Goal: Task Accomplishment & Management: Complete application form

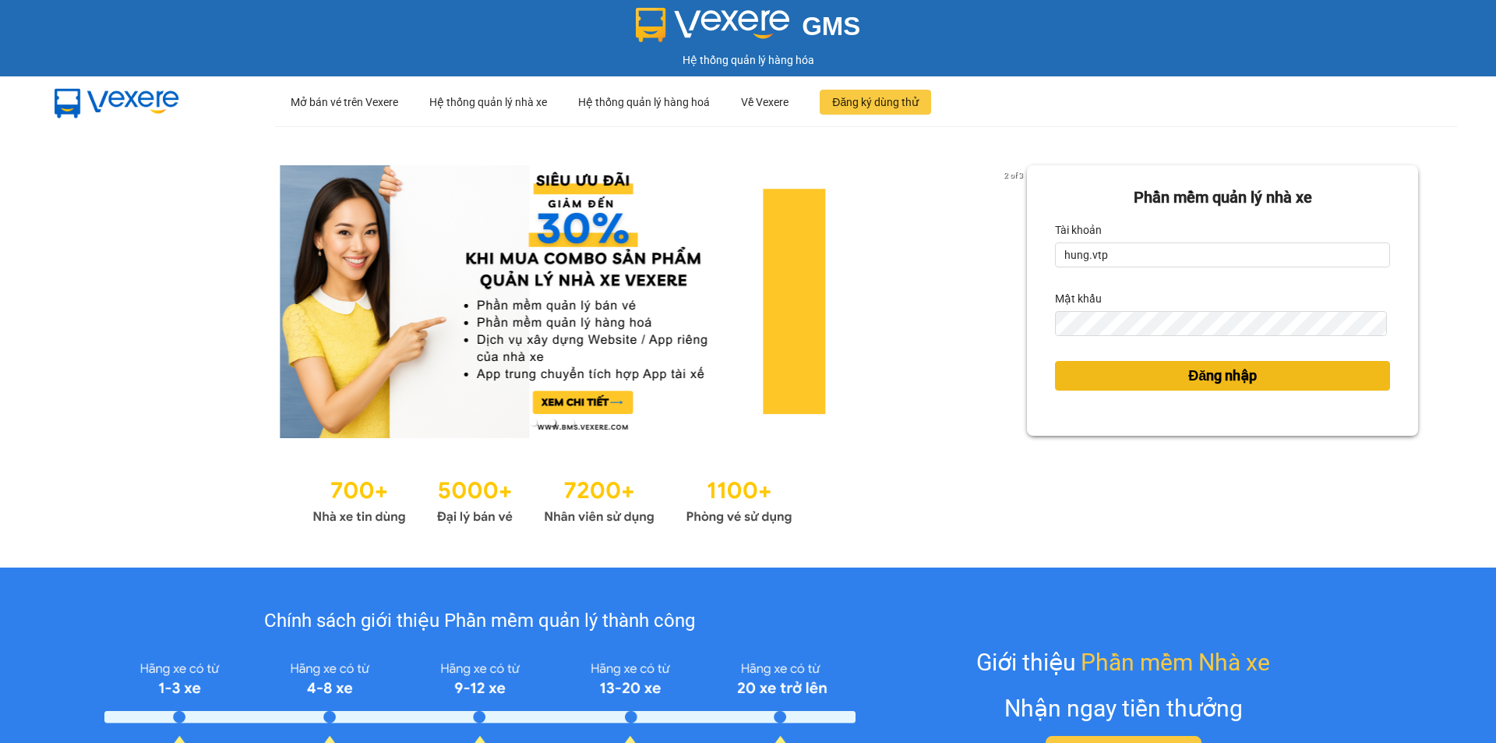
click at [1192, 374] on span "Đăng nhập" at bounding box center [1222, 376] width 69 height 22
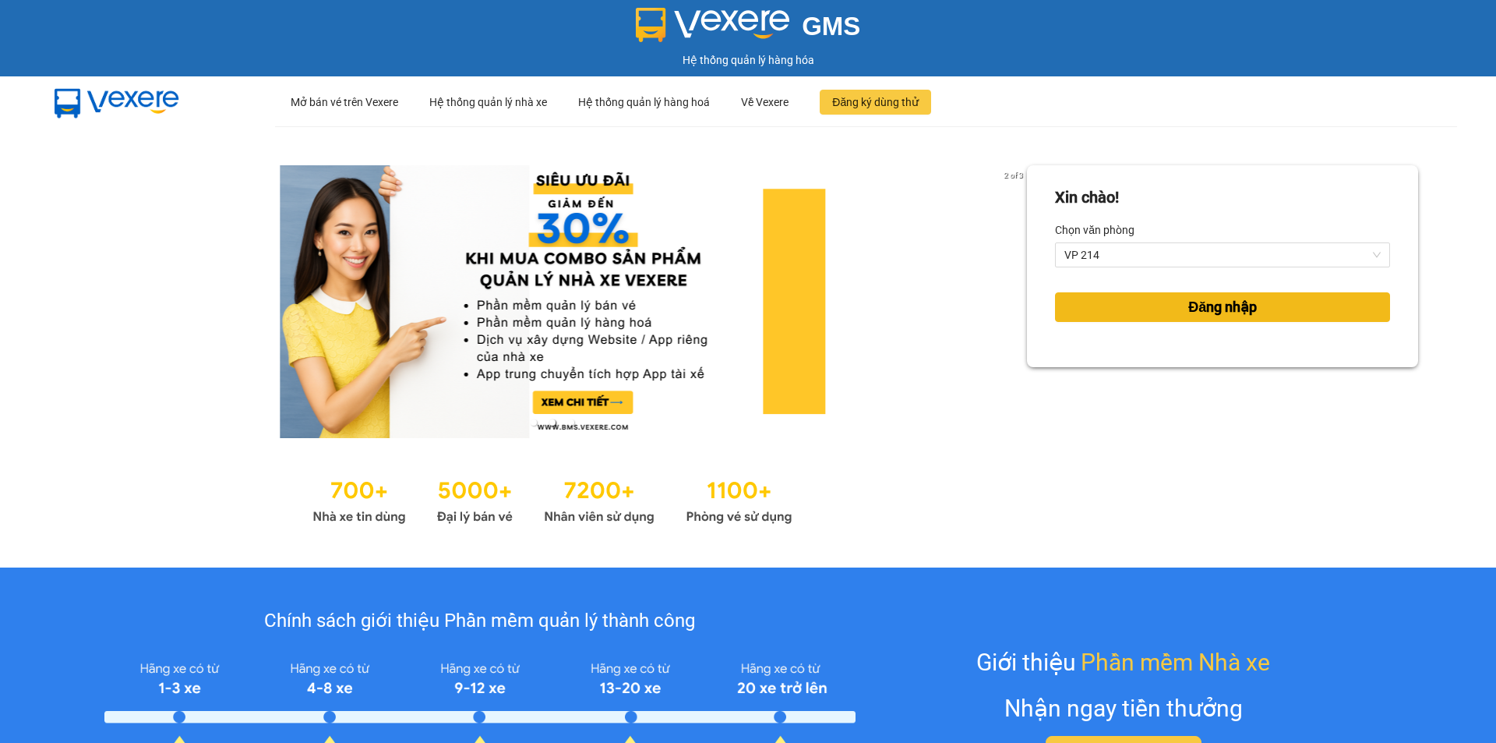
click at [1096, 309] on button "Đăng nhập" at bounding box center [1222, 307] width 335 height 30
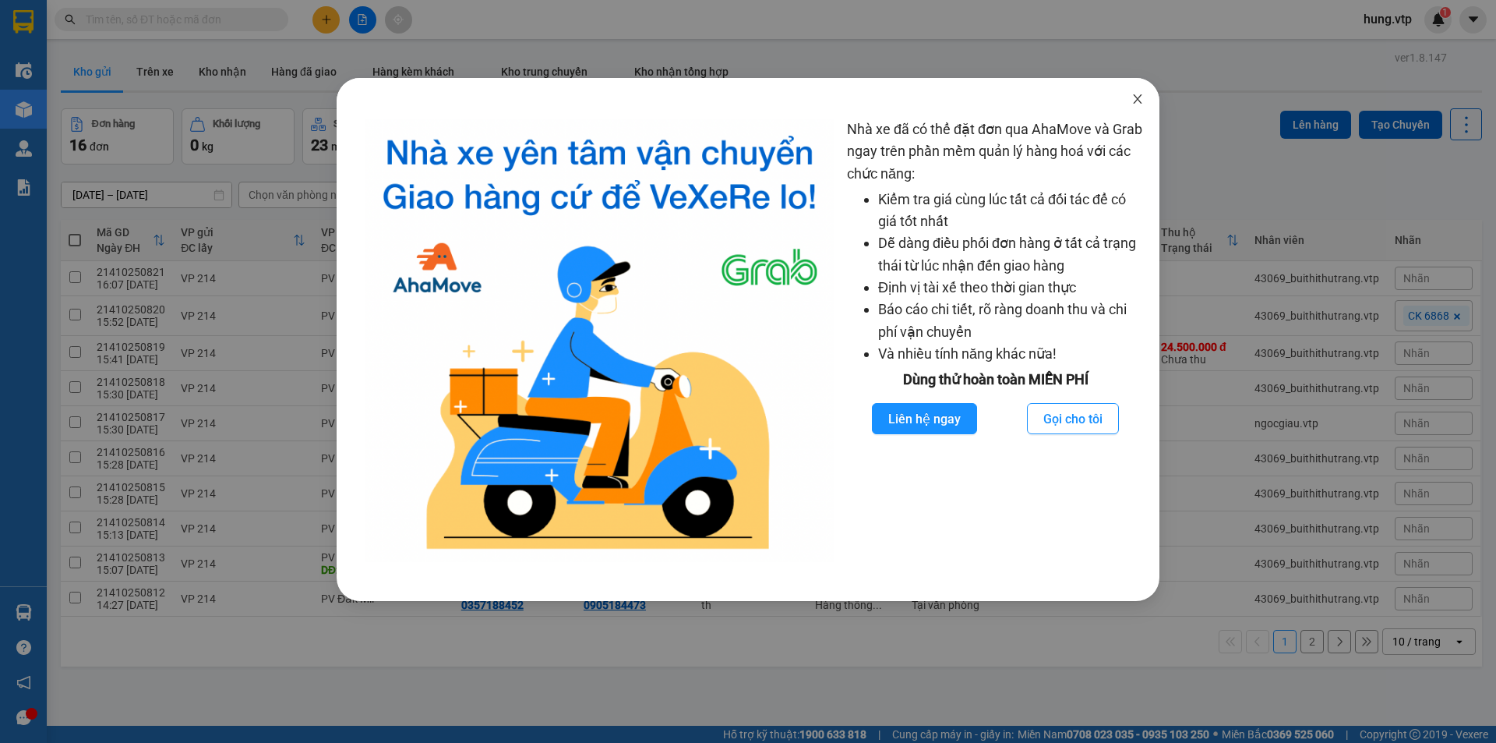
click at [1144, 104] on span "Close" at bounding box center [1138, 100] width 44 height 44
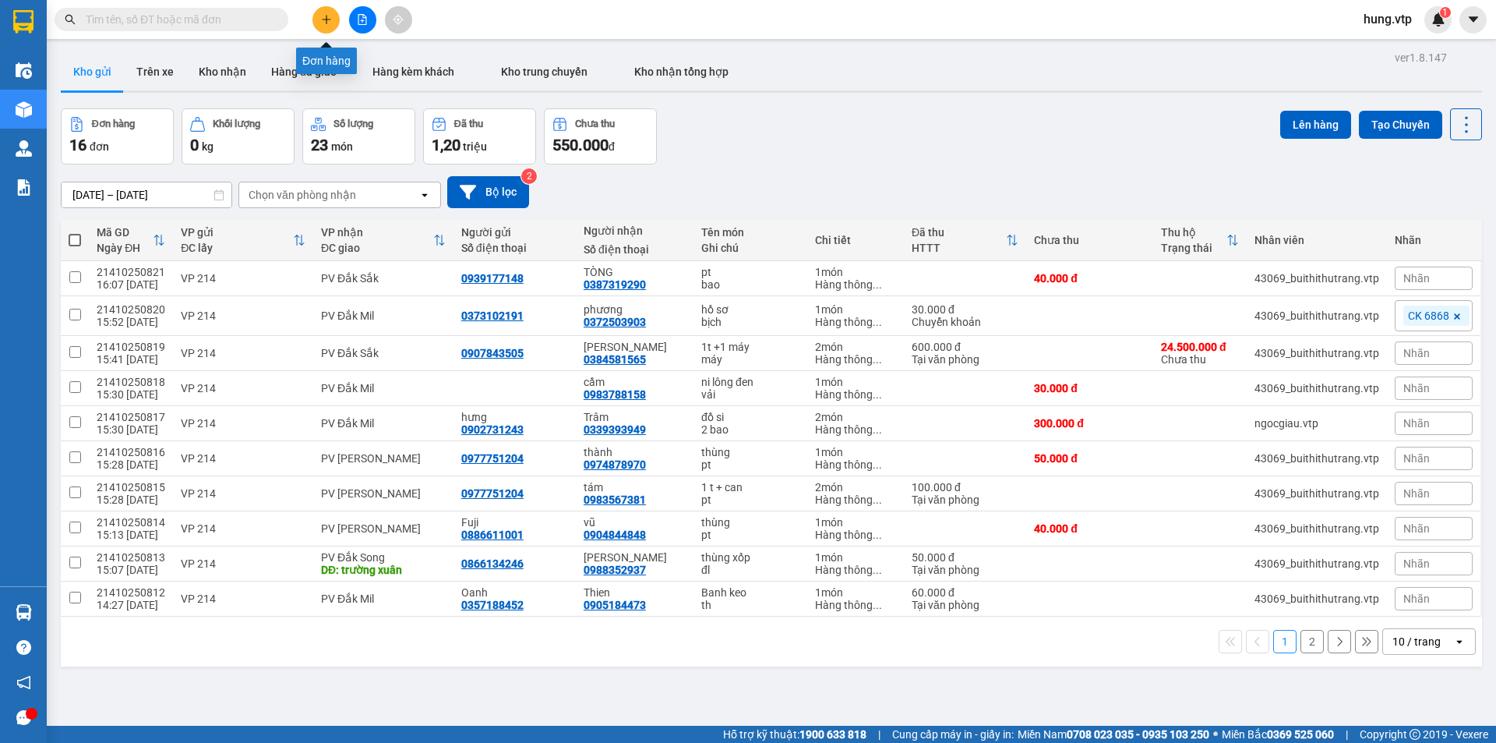
click at [331, 16] on icon "plus" at bounding box center [326, 19] width 11 height 11
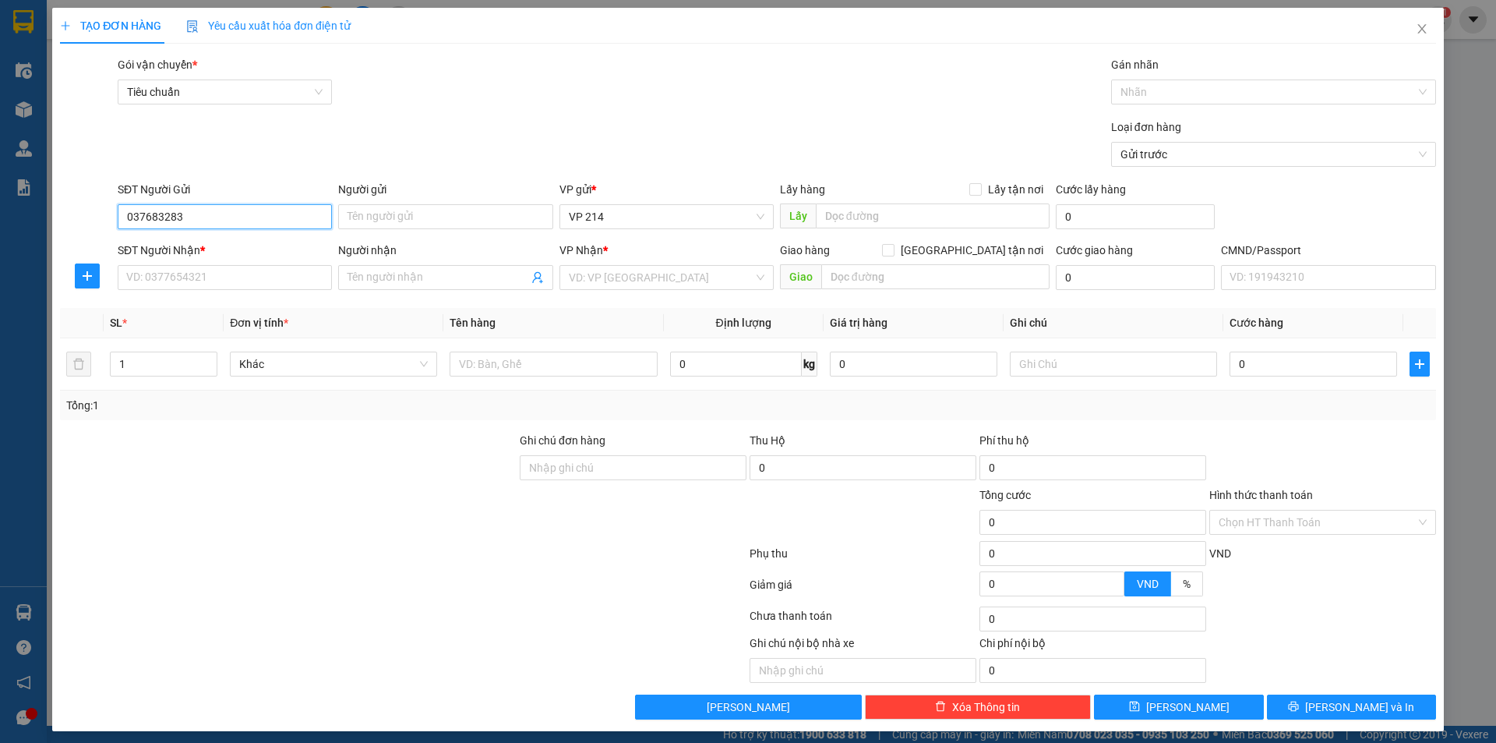
type input "0376832839"
click at [256, 252] on div "0376832839 - sâm" at bounding box center [223, 247] width 194 height 17
type input "sâm"
type input "0965744567"
type input "tân"
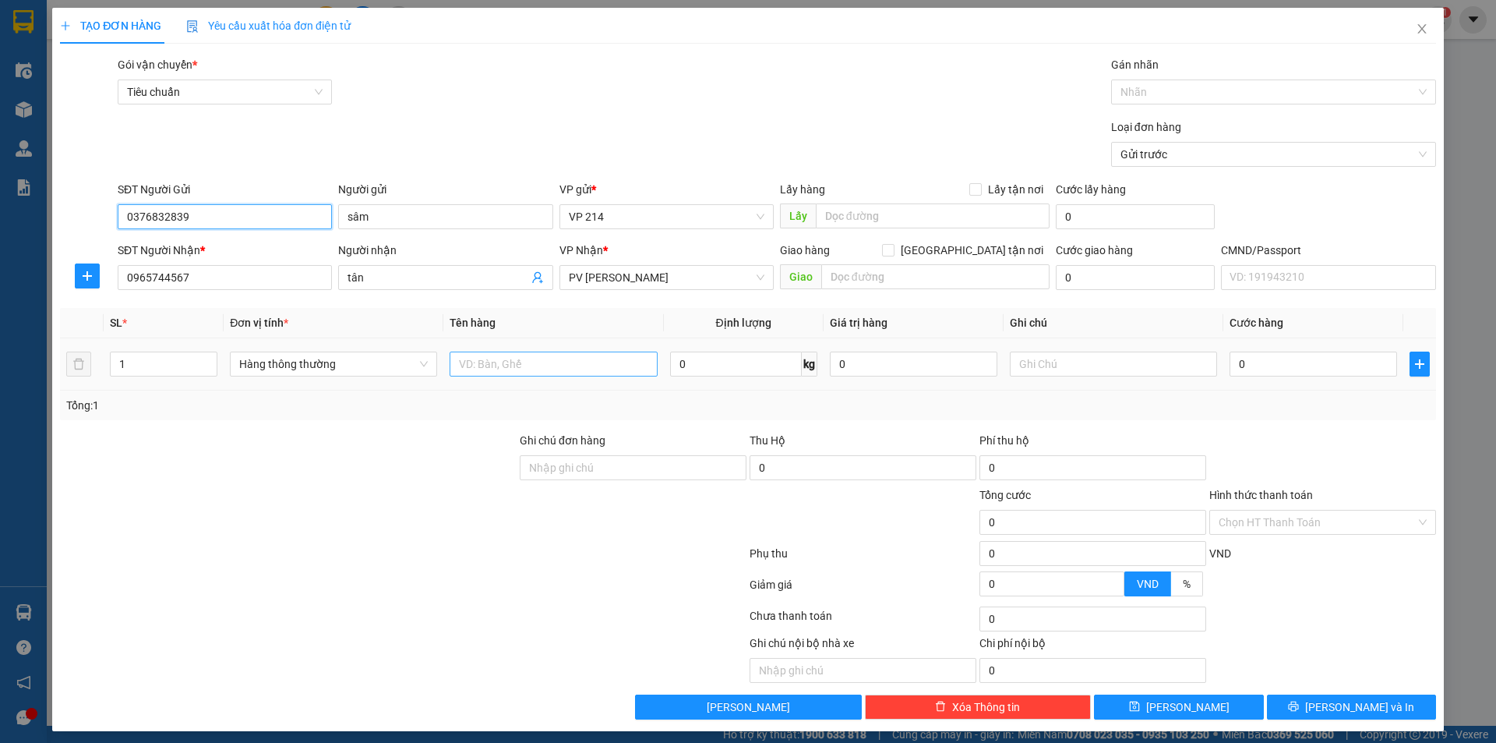
type input "0376832839"
click at [482, 359] on input "text" at bounding box center [553, 363] width 207 height 25
type input "gia vị"
type input "1t"
type input "4"
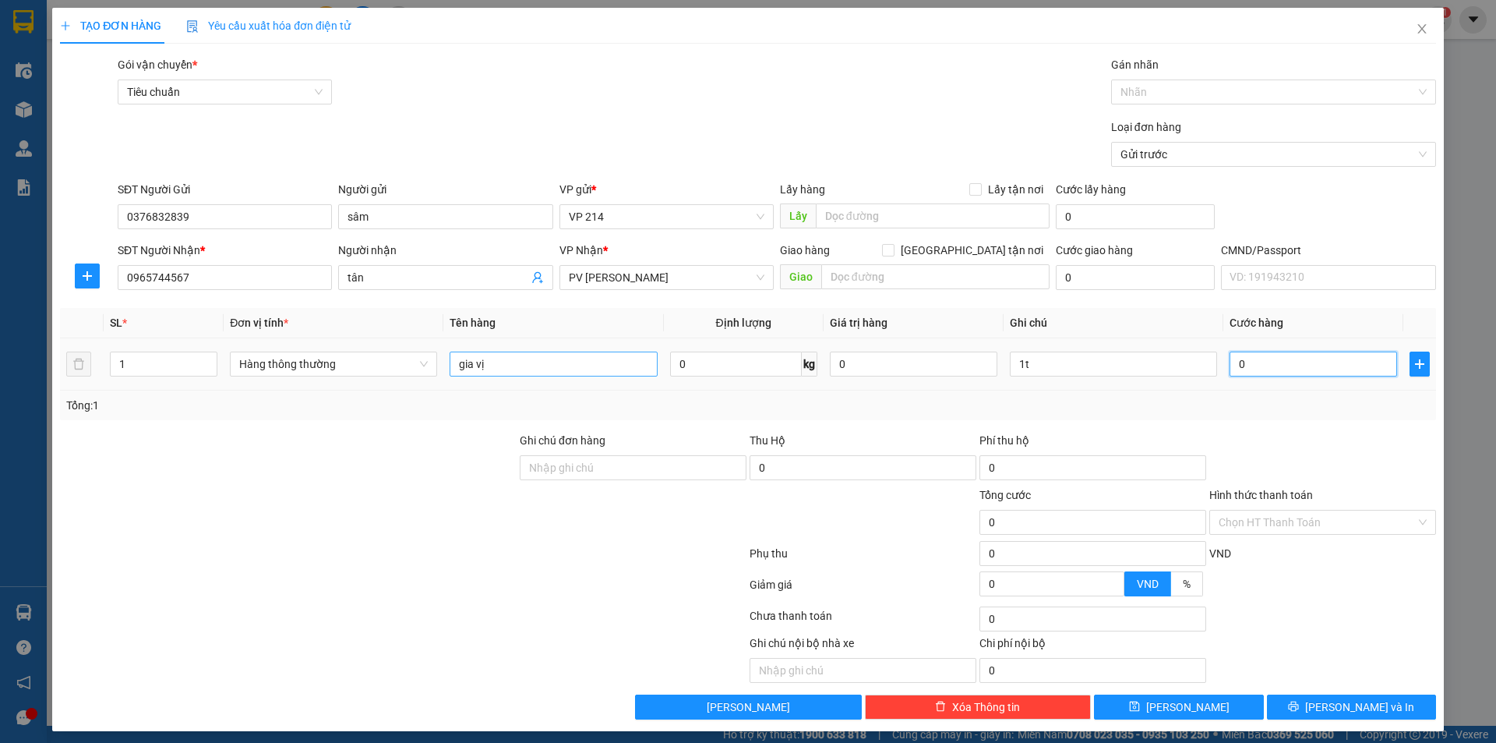
type input "4"
type input "40"
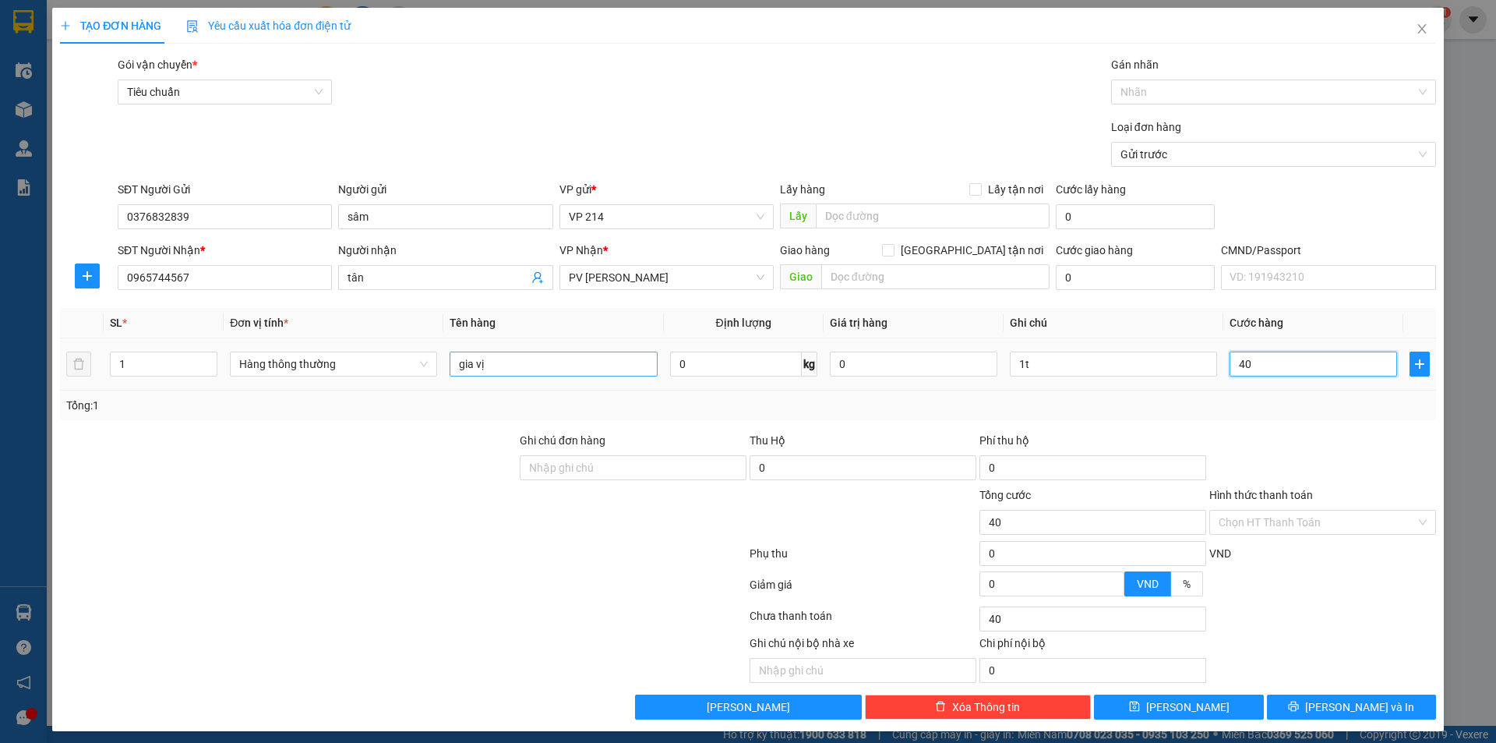
type input "400"
type input "4.000"
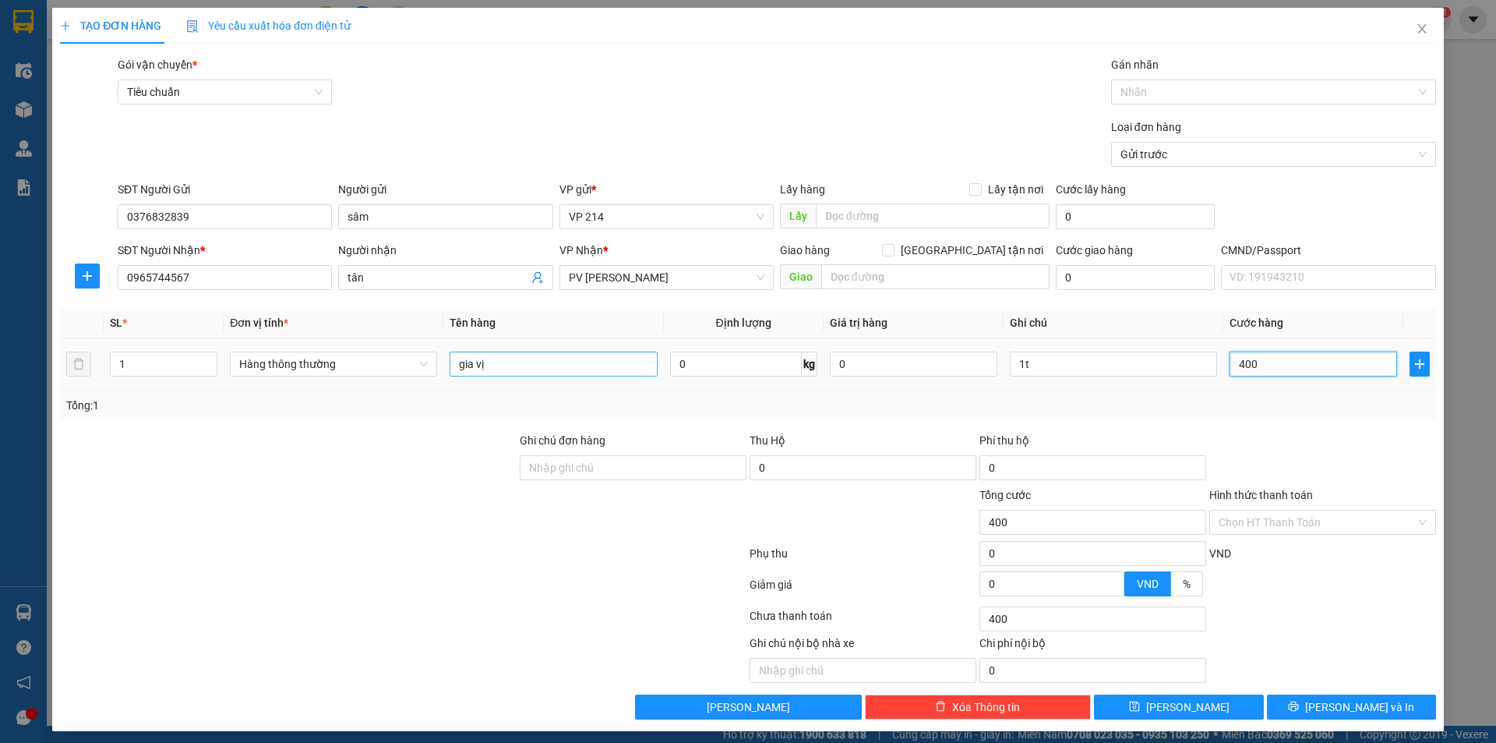
type input "4.000"
type input "40.000"
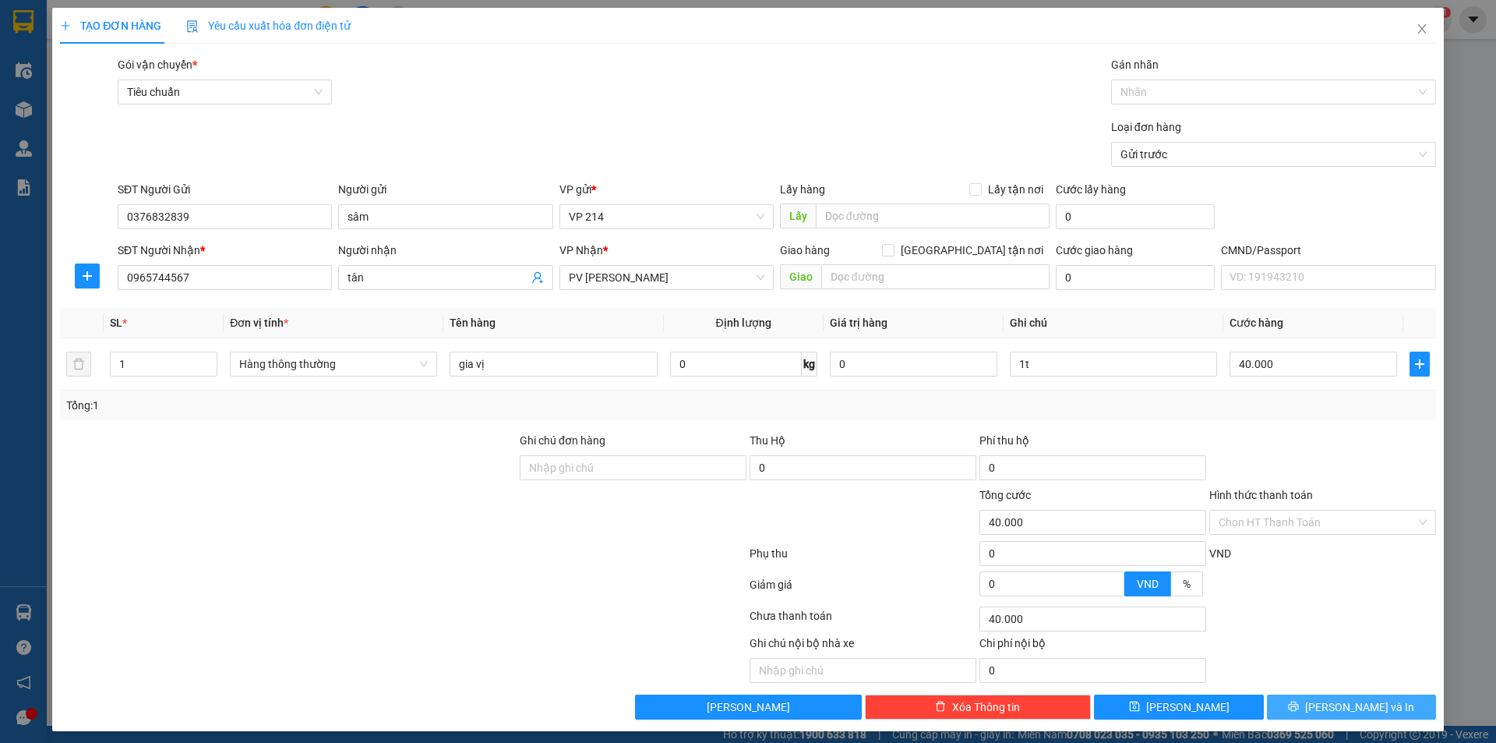
click at [1346, 706] on span "[PERSON_NAME] và In" at bounding box center [1359, 706] width 109 height 17
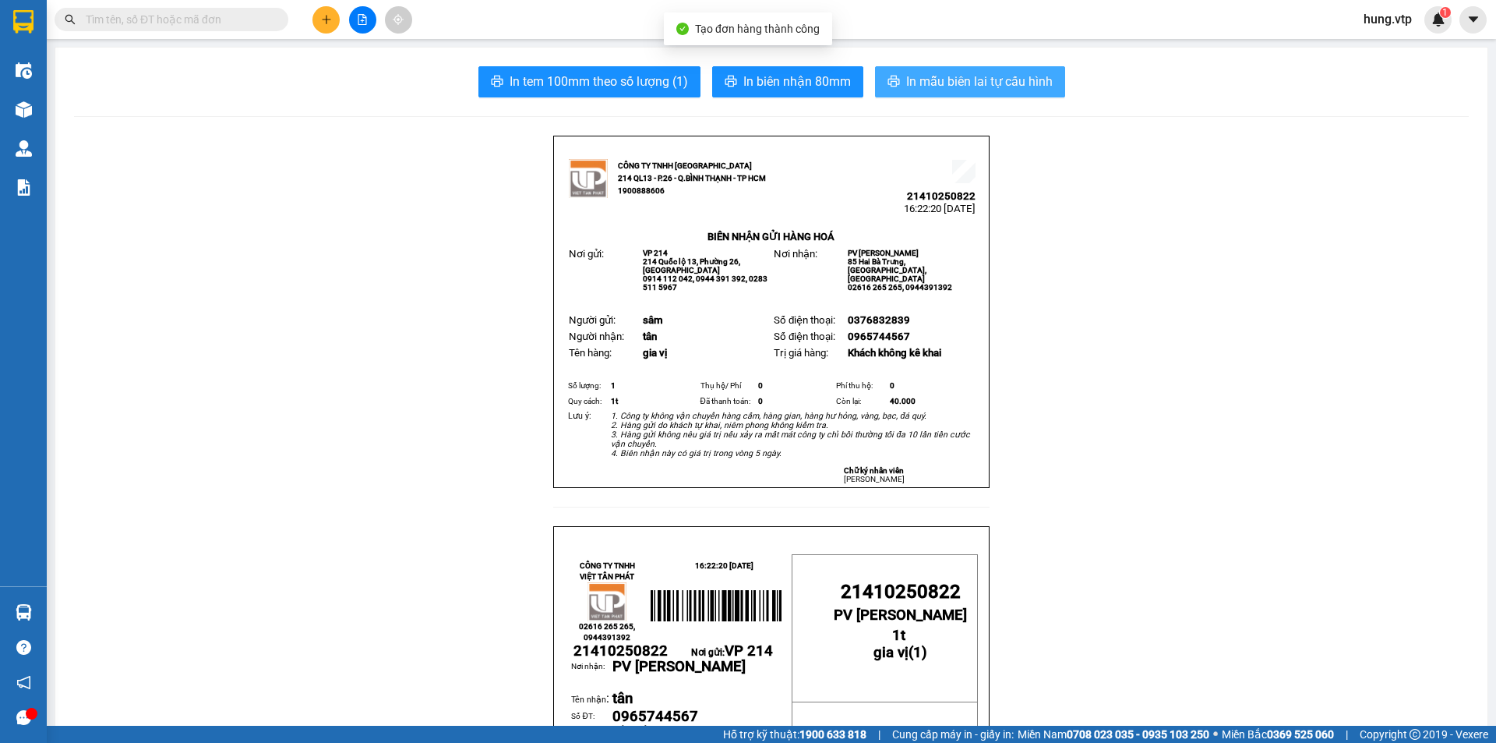
click at [963, 87] on span "In mẫu biên lai tự cấu hình" at bounding box center [979, 81] width 147 height 19
